Goal: Task Accomplishment & Management: Use online tool/utility

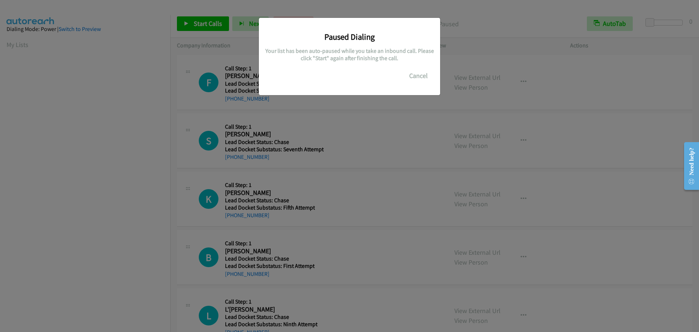
scroll to position [77, 0]
click at [411, 75] on button "Cancel" at bounding box center [418, 75] width 32 height 15
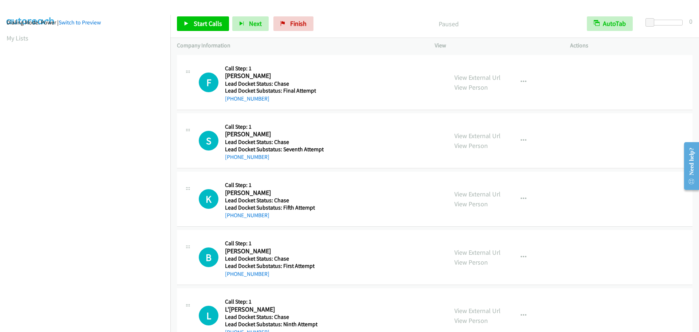
scroll to position [0, 0]
click at [19, 46] on link "My Lists" at bounding box center [18, 44] width 22 height 8
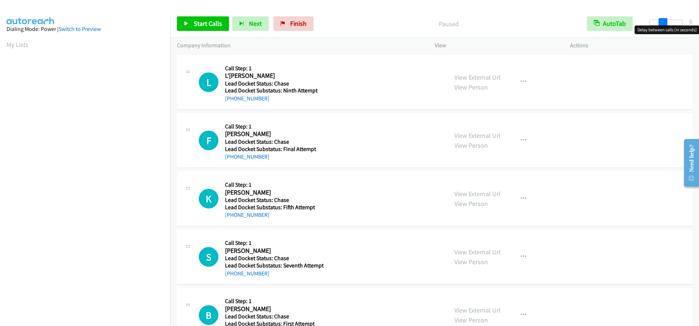
drag, startPoint x: 652, startPoint y: 25, endPoint x: 664, endPoint y: 22, distance: 12.3
click at [664, 22] on span at bounding box center [663, 22] width 9 height 9
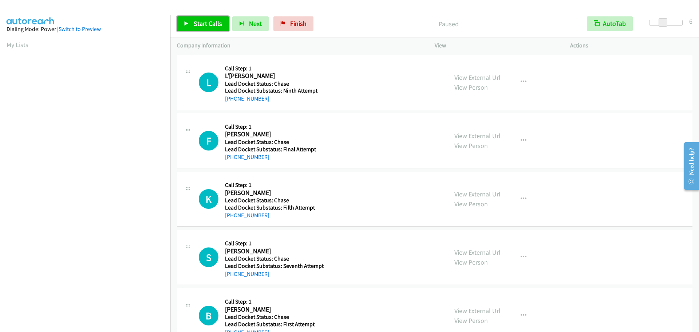
click at [199, 28] on link "Start Calls" at bounding box center [203, 23] width 52 height 15
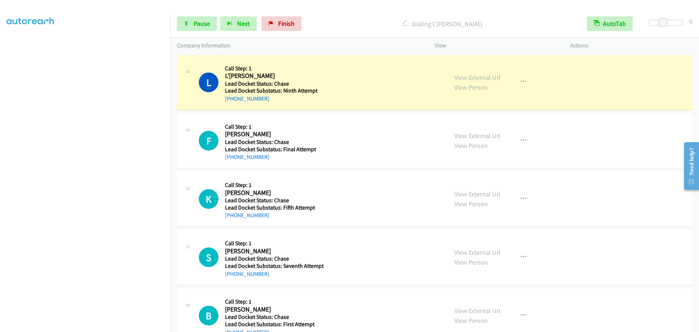
scroll to position [76, 0]
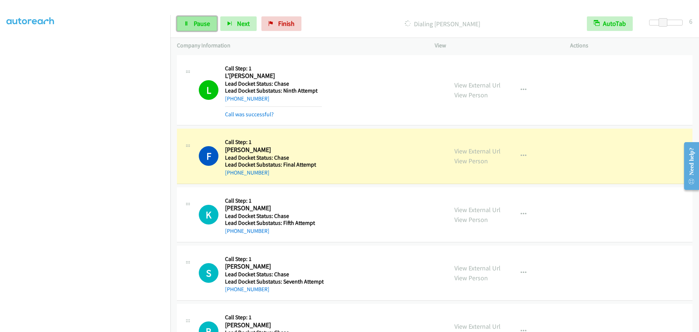
click at [193, 28] on link "Pause" at bounding box center [197, 23] width 40 height 15
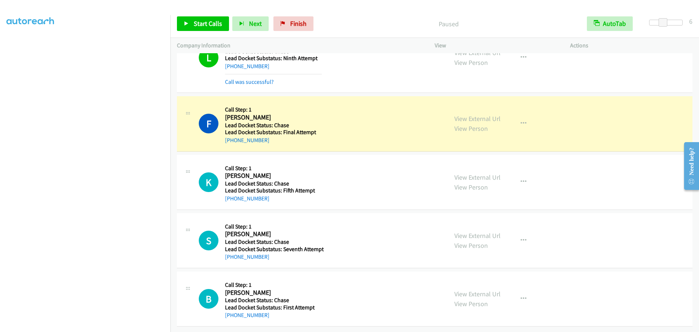
scroll to position [38, 0]
click at [209, 14] on div "Start Calls Pause Next Finish Paused AutoTab AutoTab 6" at bounding box center [434, 24] width 529 height 28
click at [209, 21] on span "Start Calls" at bounding box center [208, 23] width 28 height 8
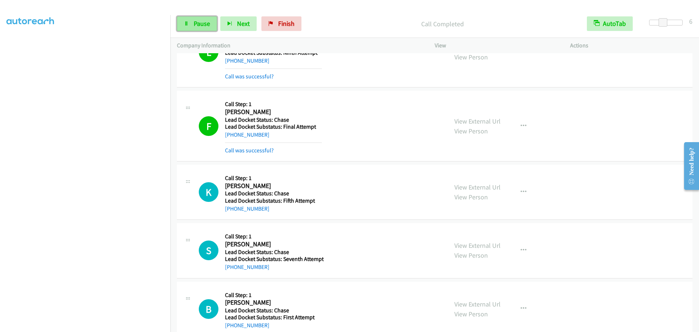
click at [195, 22] on span "Pause" at bounding box center [202, 23] width 16 height 8
click at [208, 19] on span "Start Calls" at bounding box center [208, 23] width 28 height 8
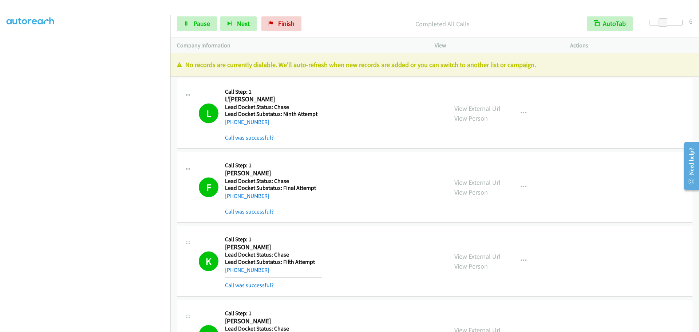
scroll to position [0, 0]
click at [21, 47] on link "My Lists" at bounding box center [18, 44] width 22 height 8
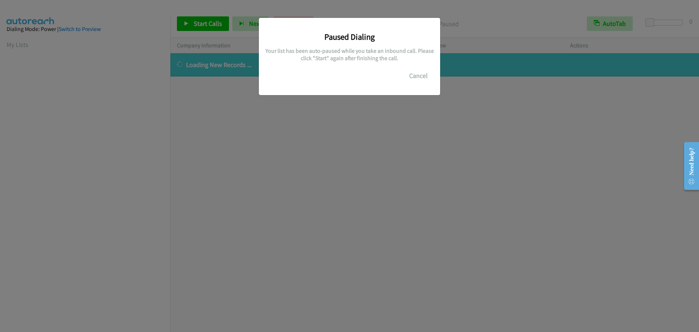
scroll to position [77, 0]
click at [416, 75] on button "Cancel" at bounding box center [418, 75] width 32 height 15
click at [415, 79] on button "Cancel" at bounding box center [418, 75] width 32 height 15
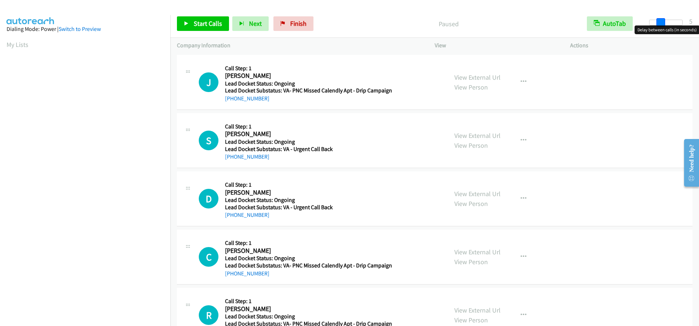
drag, startPoint x: 651, startPoint y: 21, endPoint x: 662, endPoint y: 20, distance: 11.7
click at [662, 20] on span at bounding box center [660, 22] width 9 height 9
click at [663, 20] on span at bounding box center [663, 22] width 9 height 9
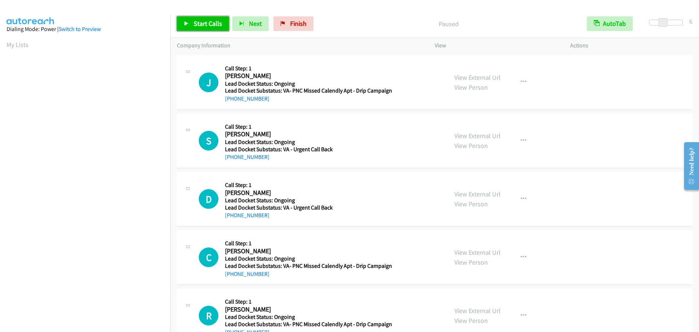
click at [204, 27] on span "Start Calls" at bounding box center [208, 23] width 28 height 8
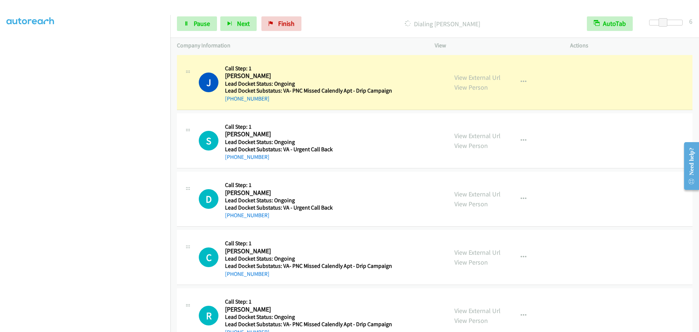
scroll to position [76, 0]
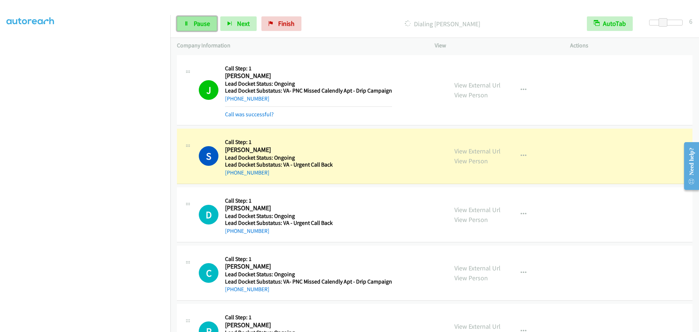
click at [199, 24] on span "Pause" at bounding box center [202, 23] width 16 height 8
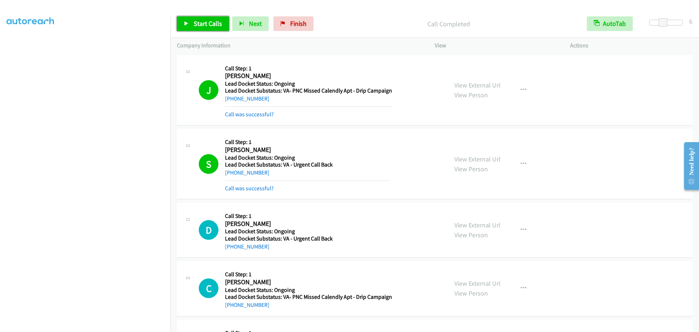
click at [207, 28] on link "Start Calls" at bounding box center [203, 23] width 52 height 15
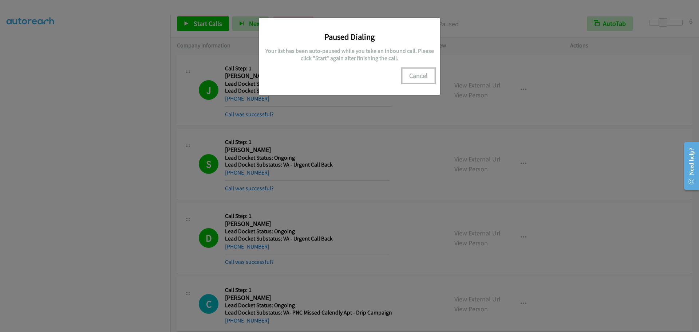
click at [418, 80] on button "Cancel" at bounding box center [418, 75] width 32 height 15
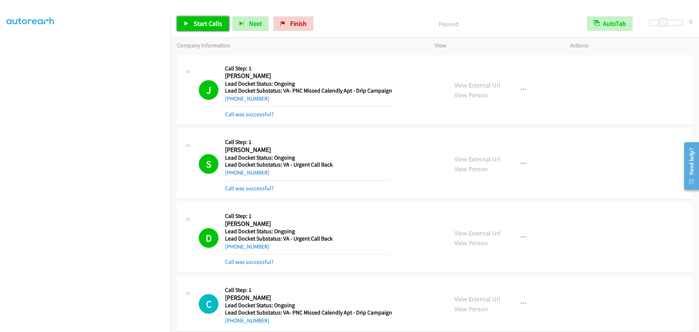
click at [202, 23] on span "Start Calls" at bounding box center [208, 23] width 28 height 8
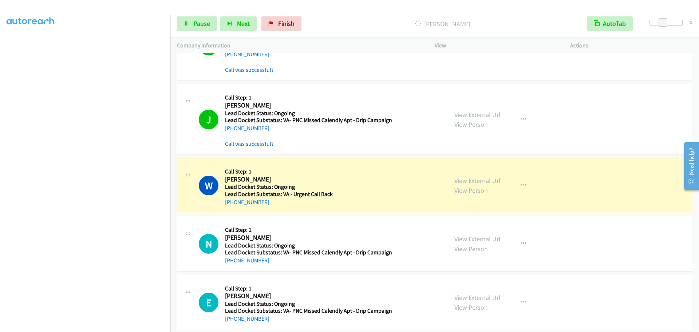
scroll to position [554, 0]
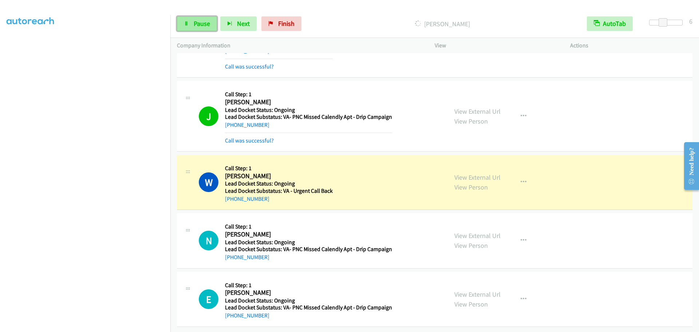
click at [187, 20] on link "Pause" at bounding box center [197, 23] width 40 height 15
